Goal: Information Seeking & Learning: Compare options

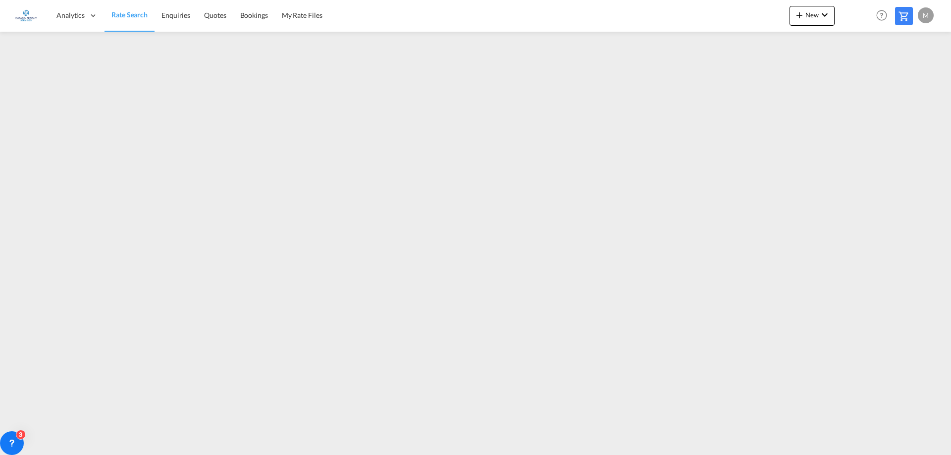
click at [135, 18] on span "Rate Search" at bounding box center [129, 14] width 36 height 8
click at [128, 20] on link "Rate Search" at bounding box center [130, 16] width 50 height 32
